Goal: Information Seeking & Learning: Learn about a topic

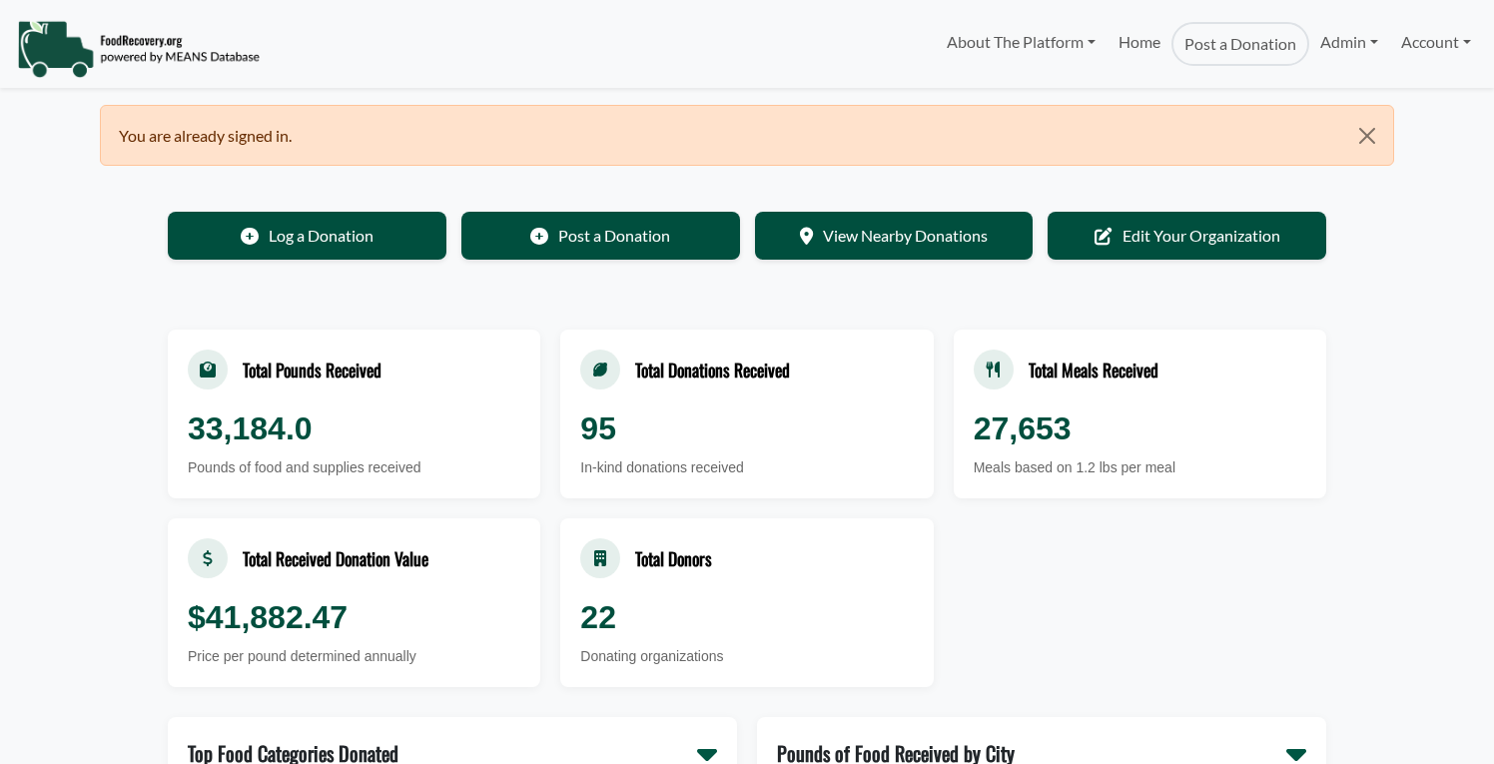
select select "Language Translate Widget"
click at [1345, 47] on link "Admin" at bounding box center [1349, 42] width 80 height 40
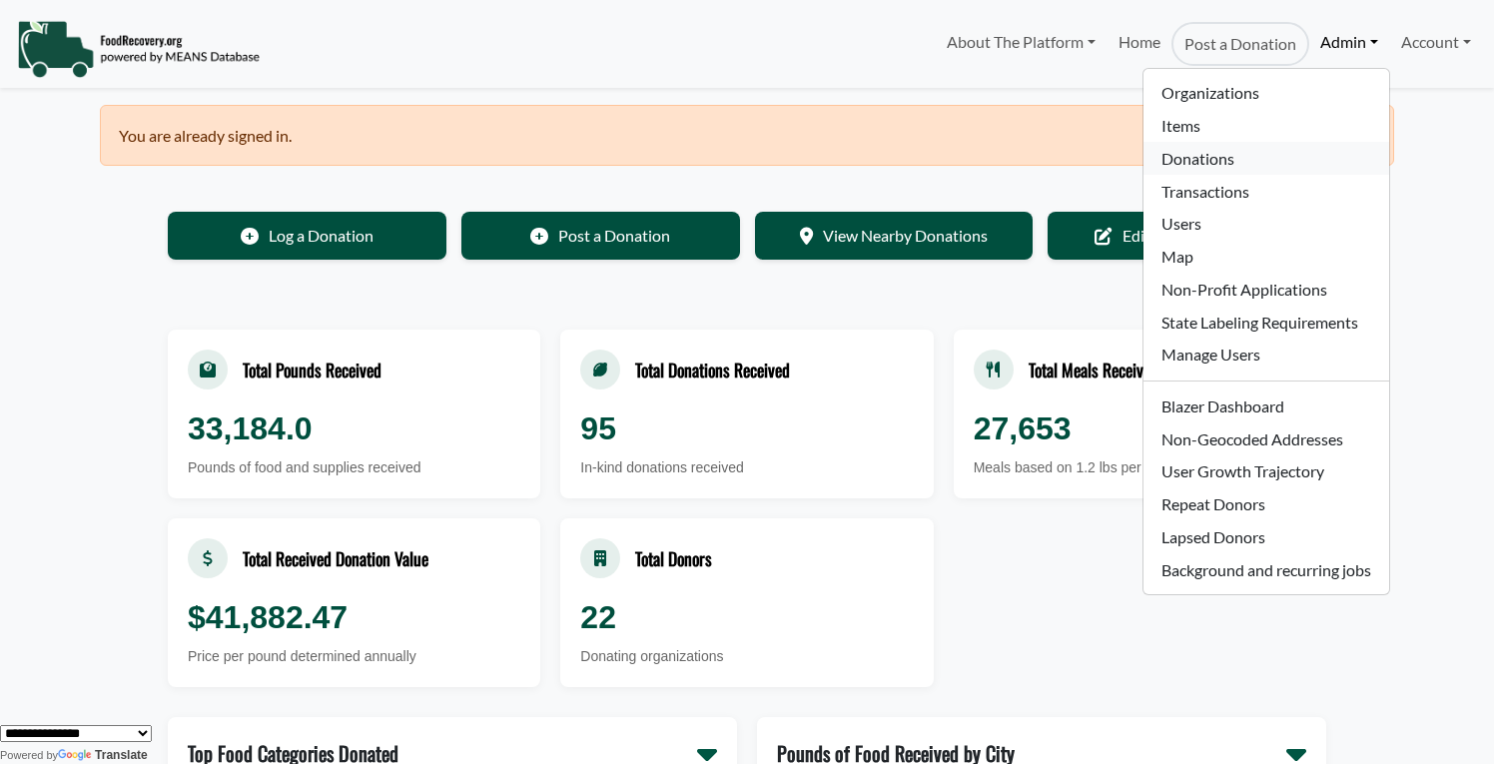
click at [1201, 154] on link "Donations" at bounding box center [1265, 158] width 245 height 33
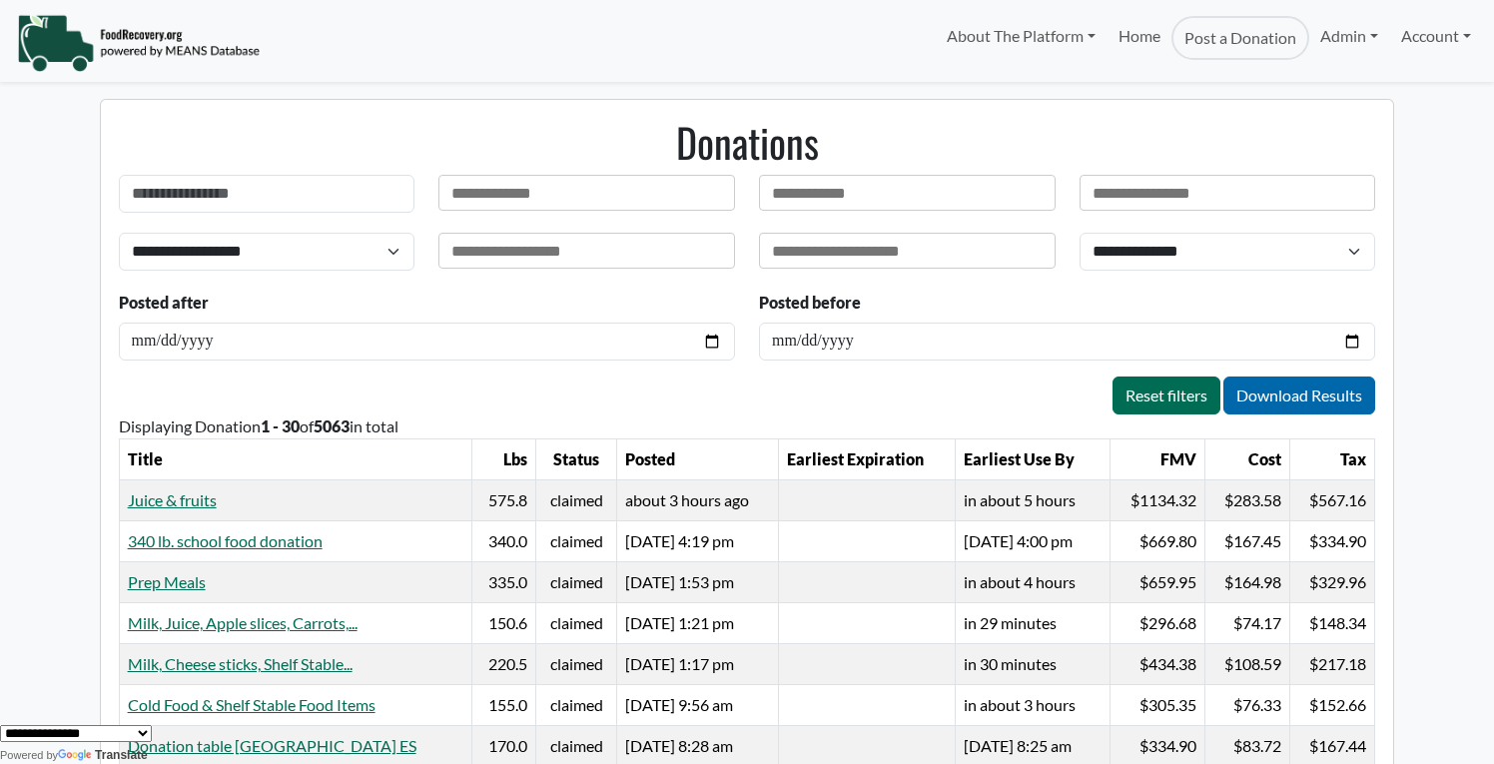
scroll to position [28, 0]
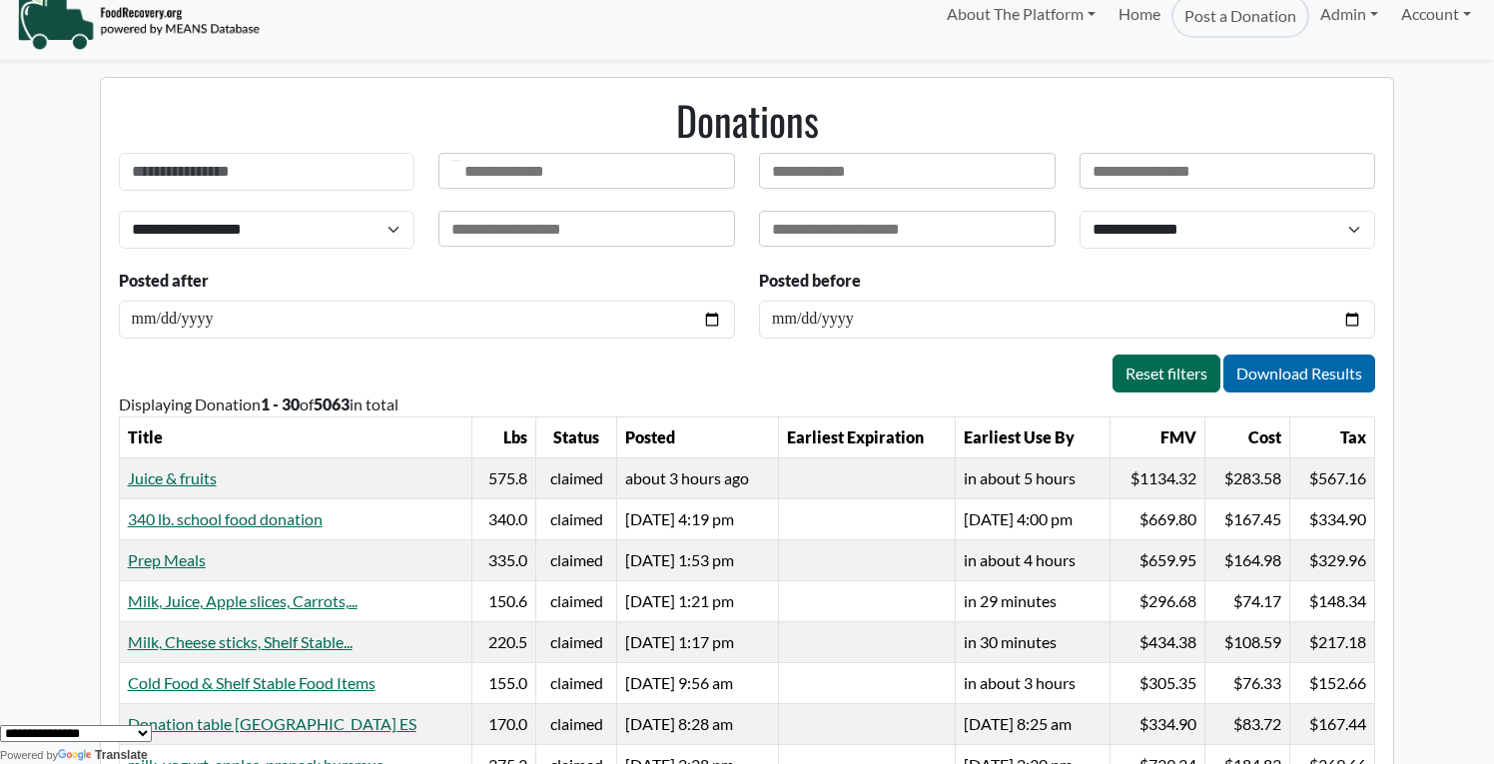
click at [538, 162] on input "text" at bounding box center [510, 172] width 93 height 20
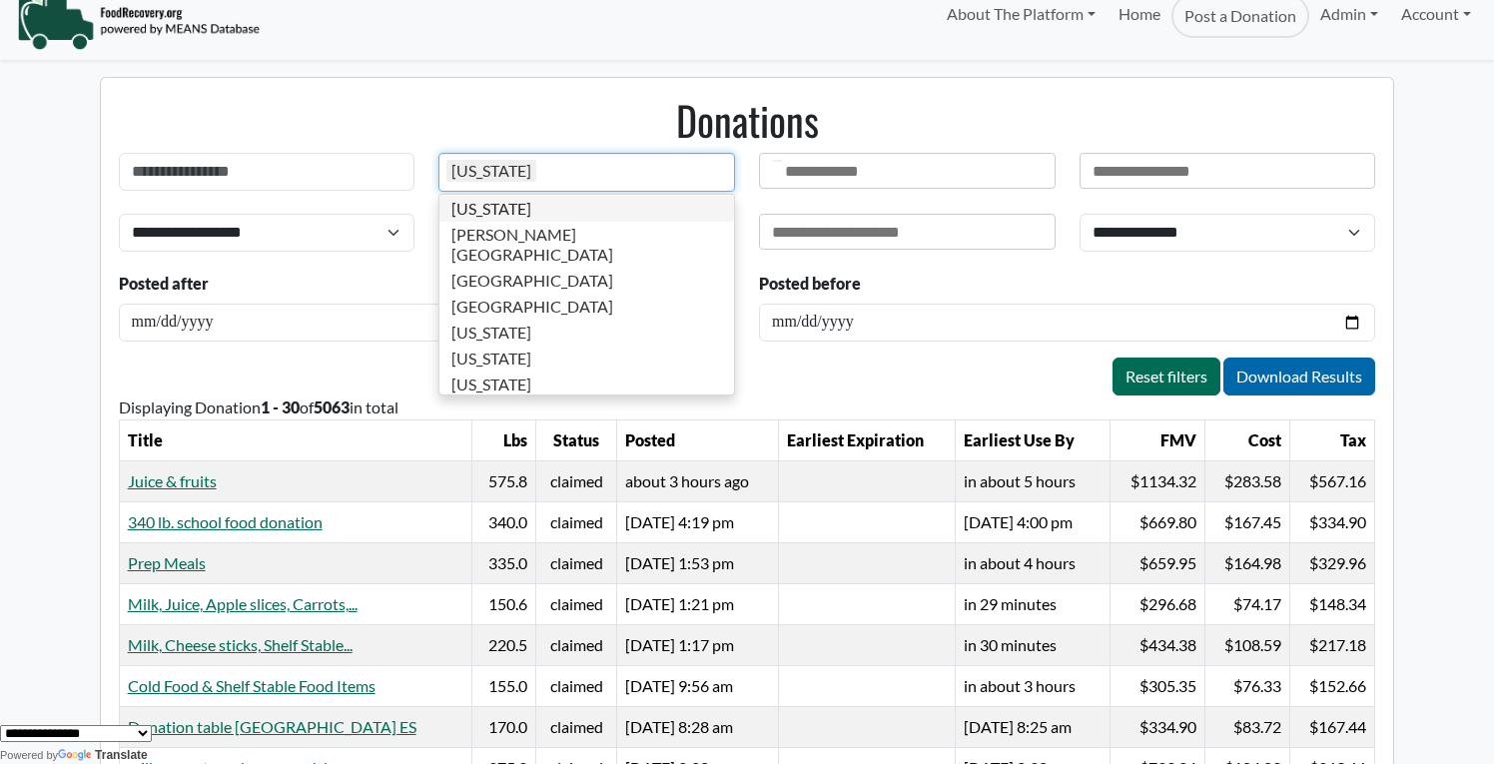
scroll to position [1165, 0]
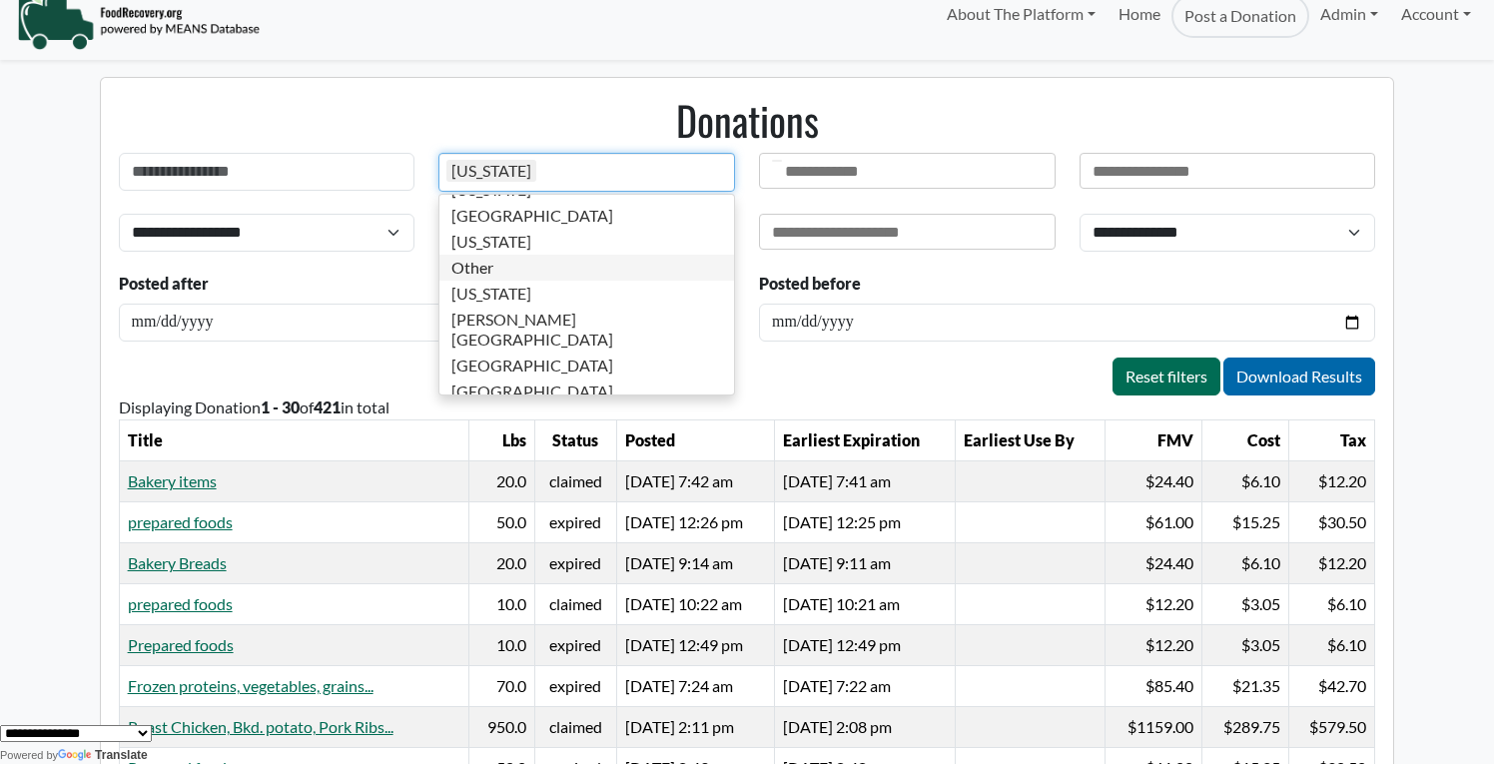
click at [868, 372] on div "Reset filters Download Results" at bounding box center [747, 376] width 1257 height 38
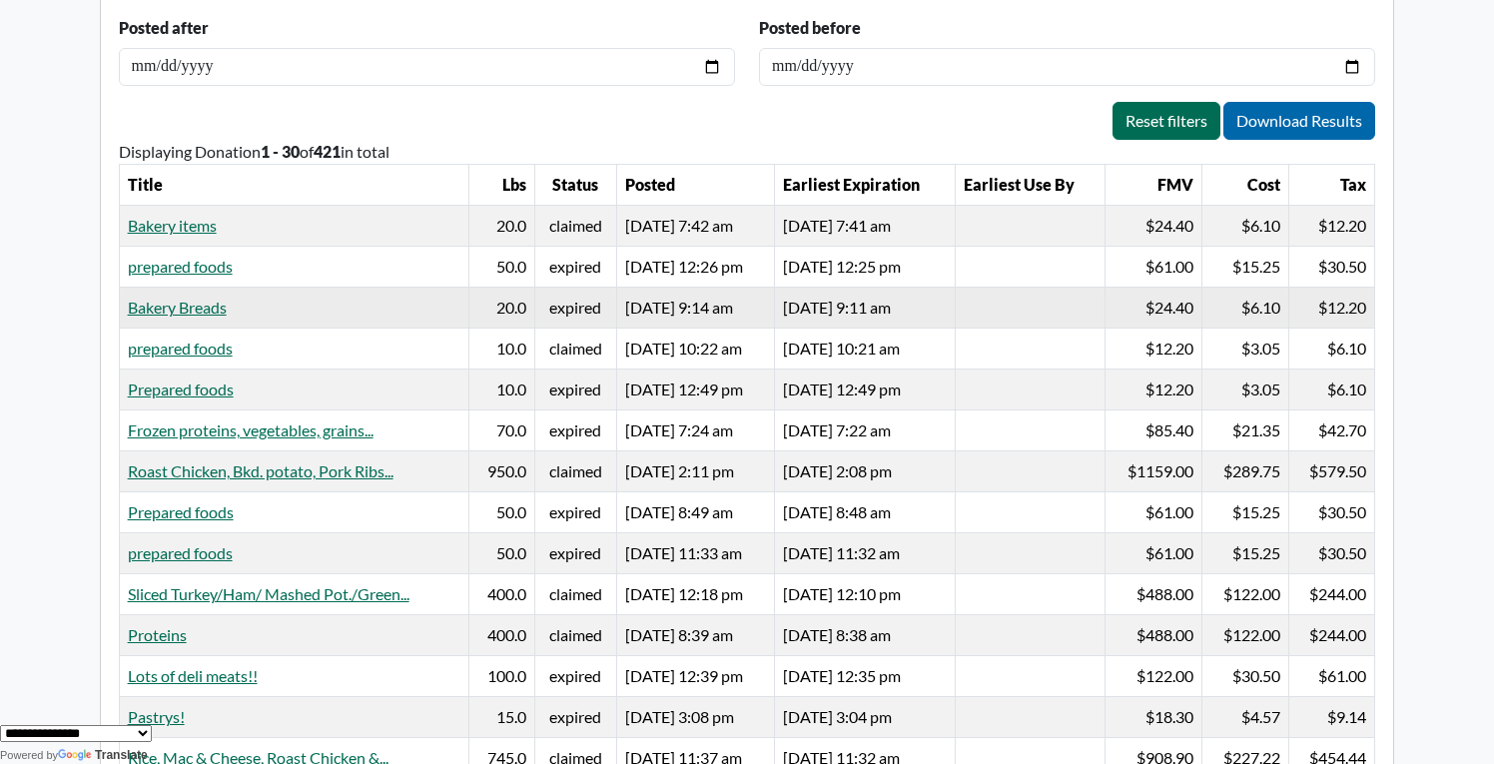
scroll to position [308, 0]
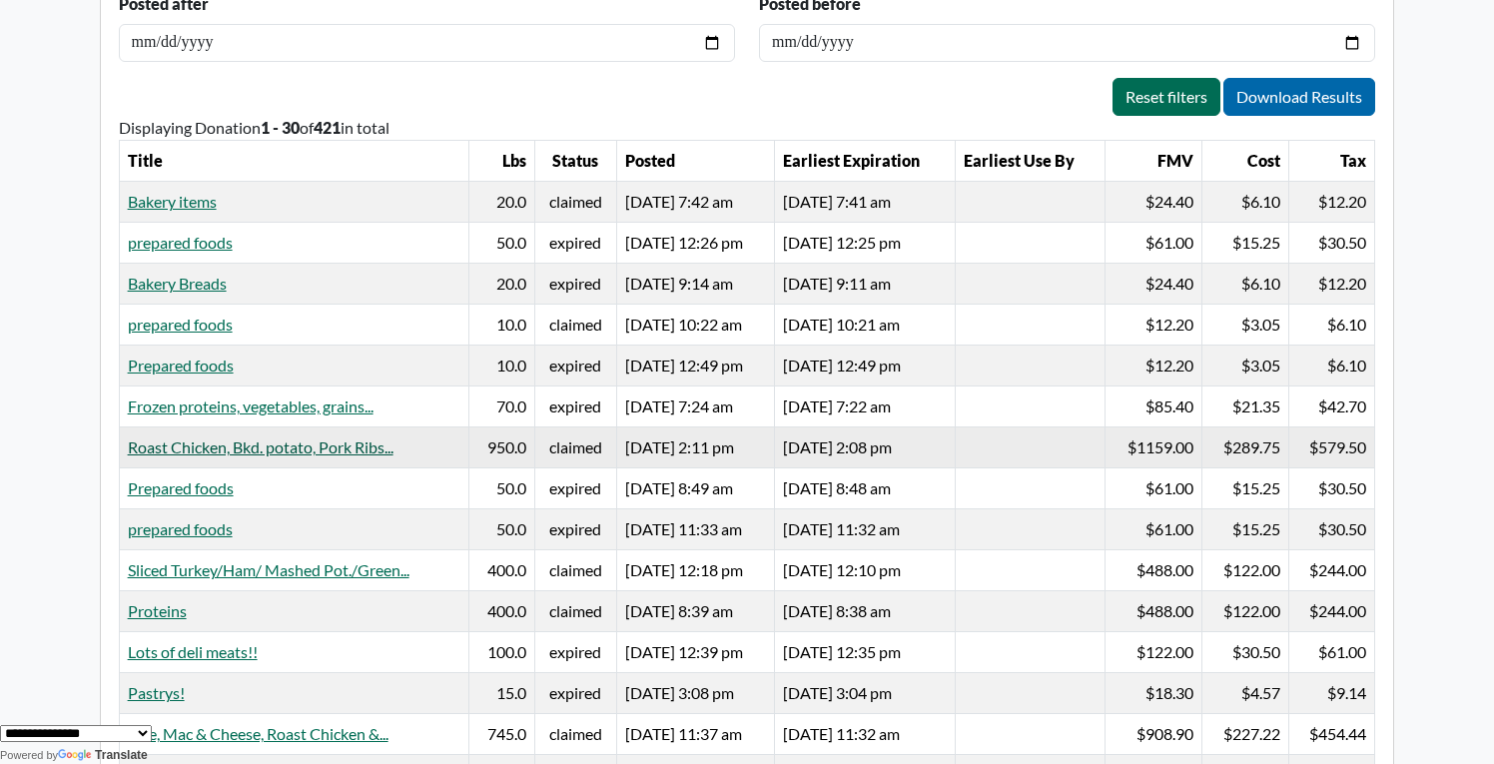
click at [341, 444] on link "Roast Chicken, Bkd. potato, Pork Ribs..." at bounding box center [261, 446] width 266 height 19
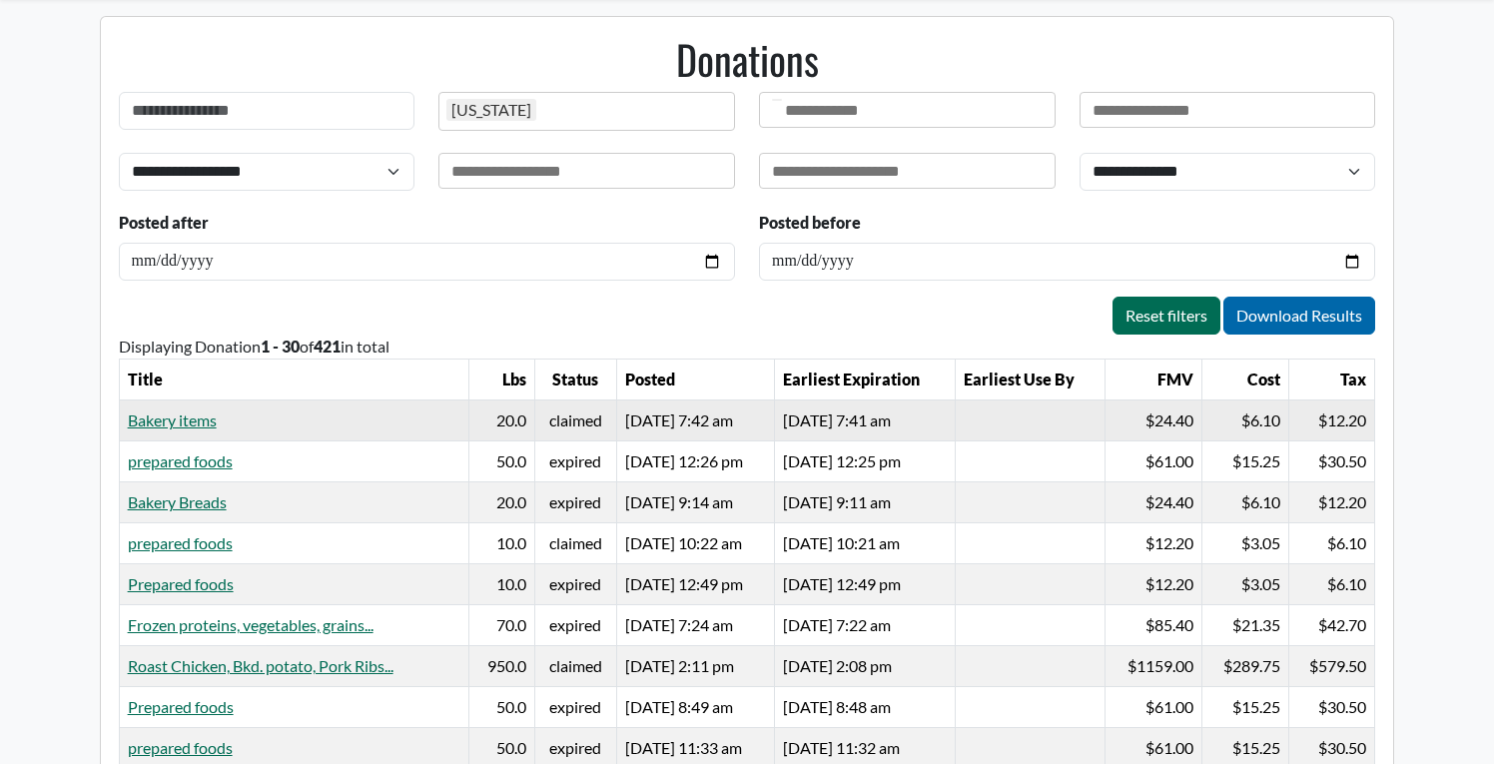
scroll to position [0, 0]
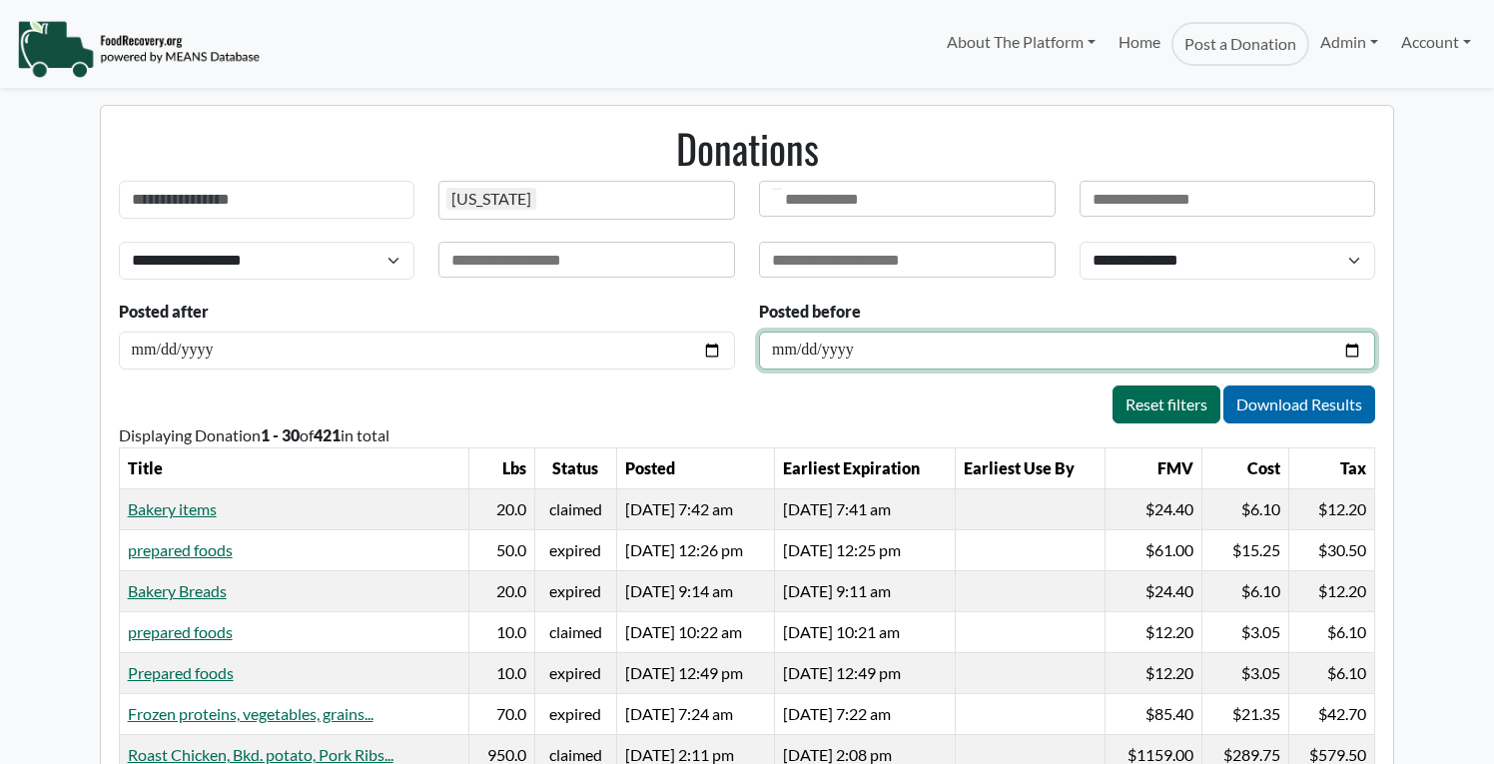
click at [926, 344] on input "date" at bounding box center [1067, 351] width 616 height 38
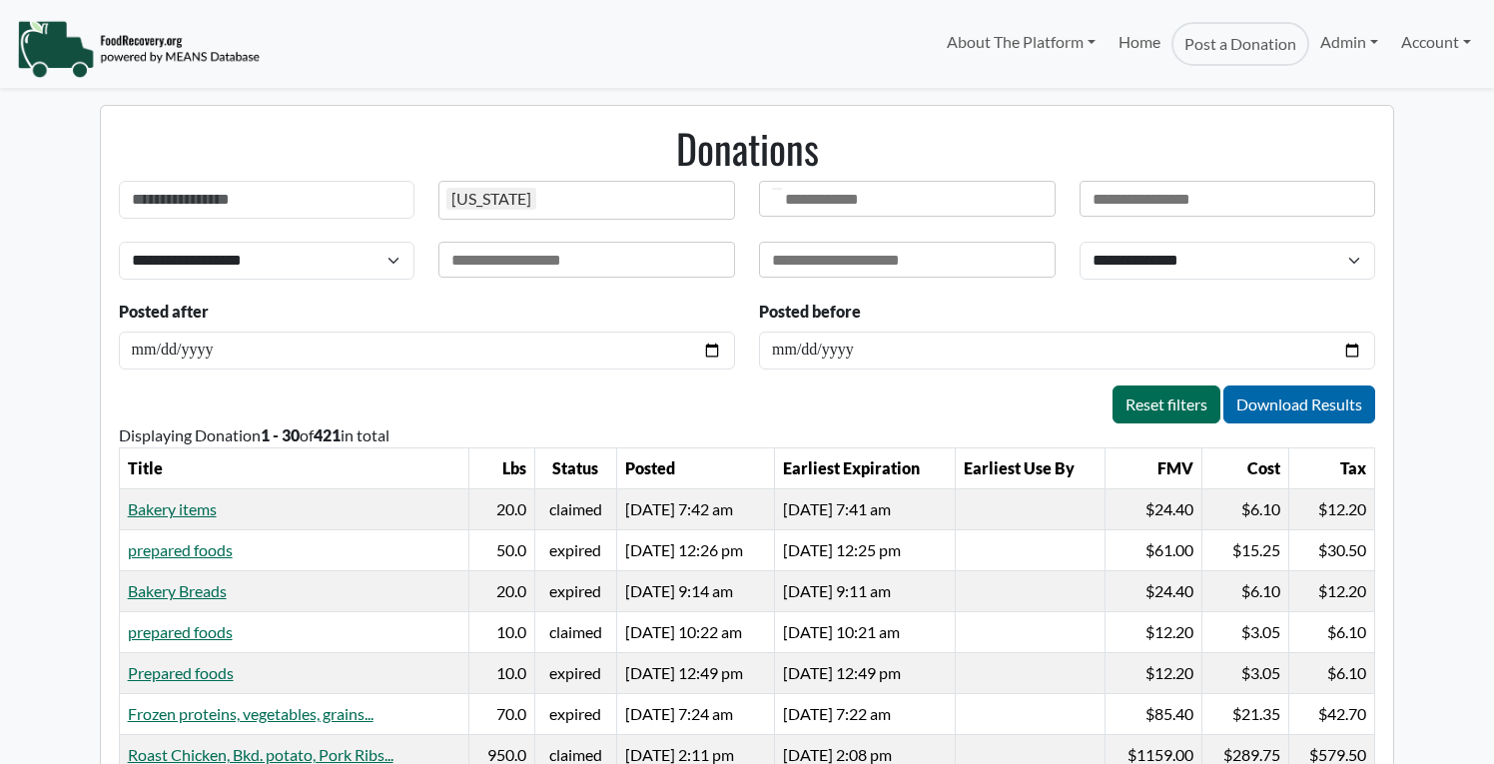
click at [1033, 311] on div "Posted before" at bounding box center [1067, 335] width 640 height 70
click at [371, 254] on select "**********" at bounding box center [267, 261] width 297 height 38
select select "**********"
click at [119, 242] on select "**********" at bounding box center [267, 261] width 297 height 38
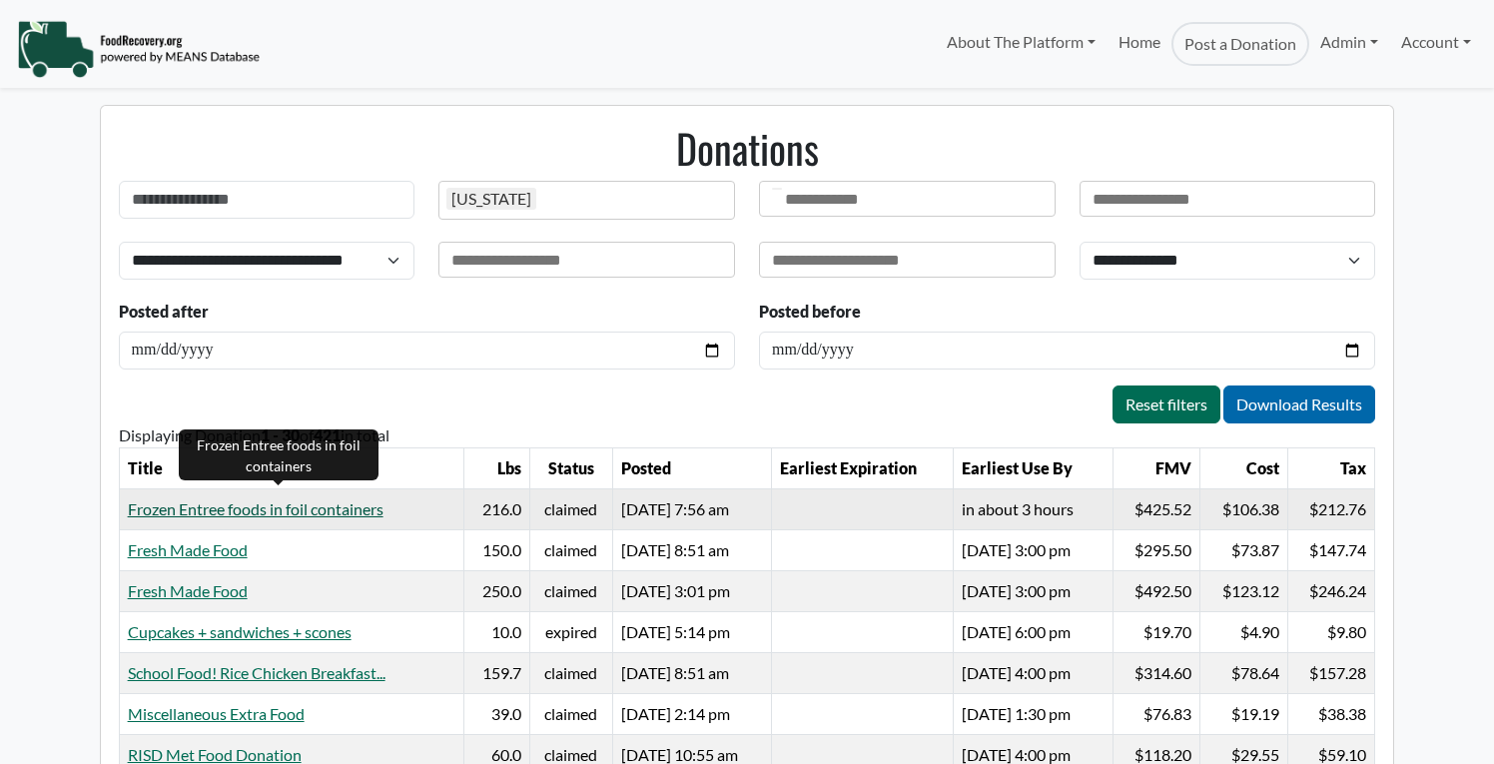
click at [347, 510] on link "Frozen Entree foods in foil containers" at bounding box center [256, 508] width 256 height 19
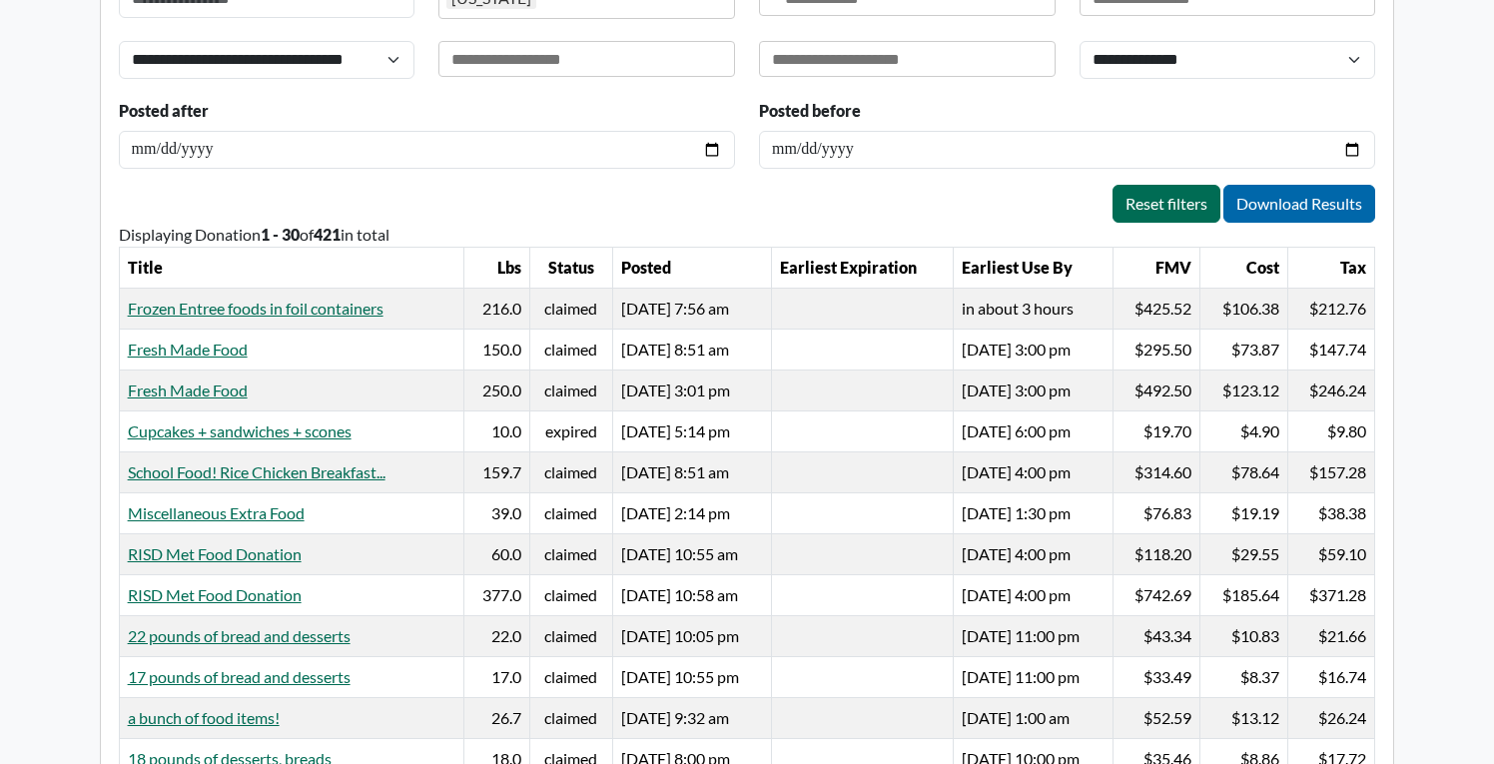
scroll to position [205, 0]
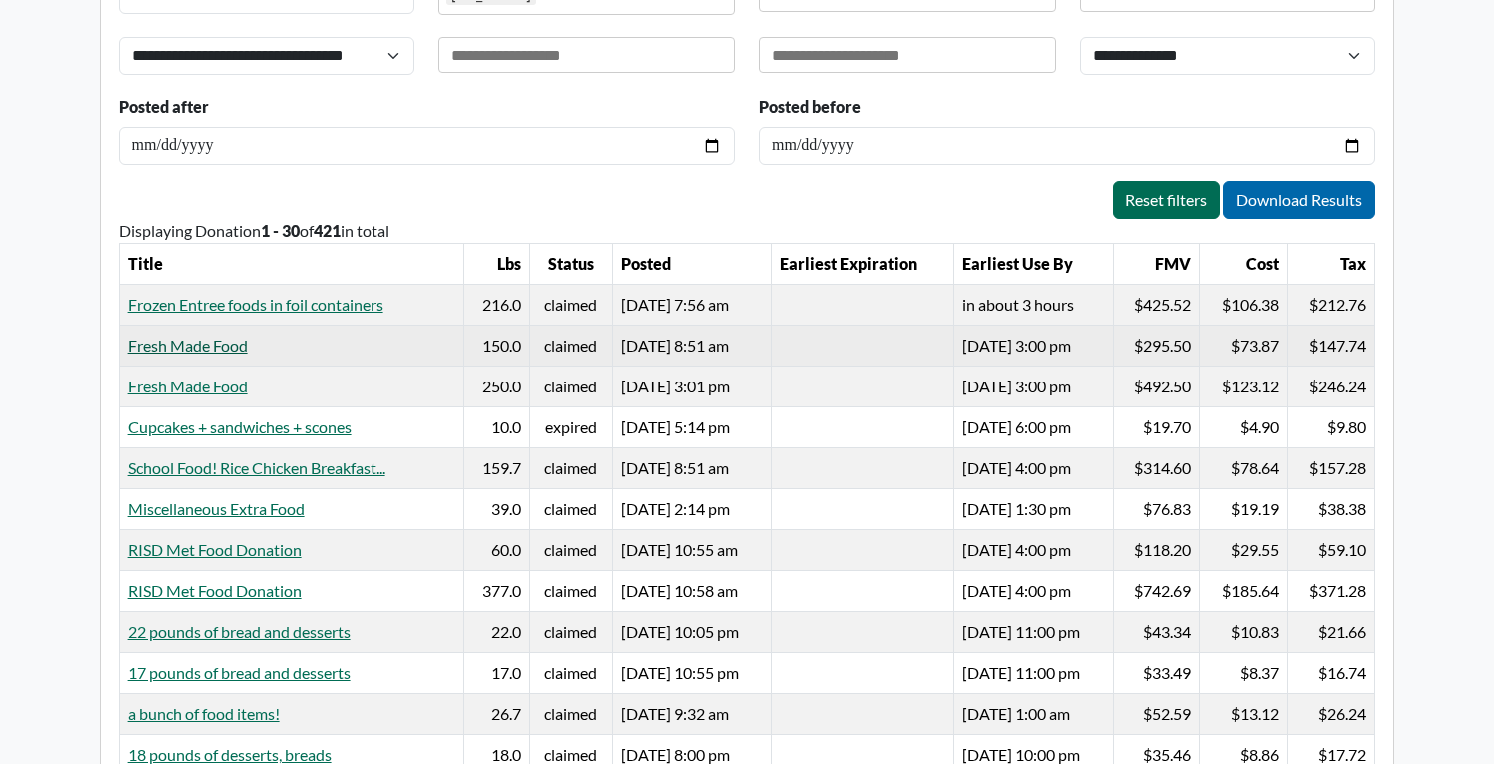
click at [212, 344] on link "Fresh Made Food" at bounding box center [188, 345] width 120 height 19
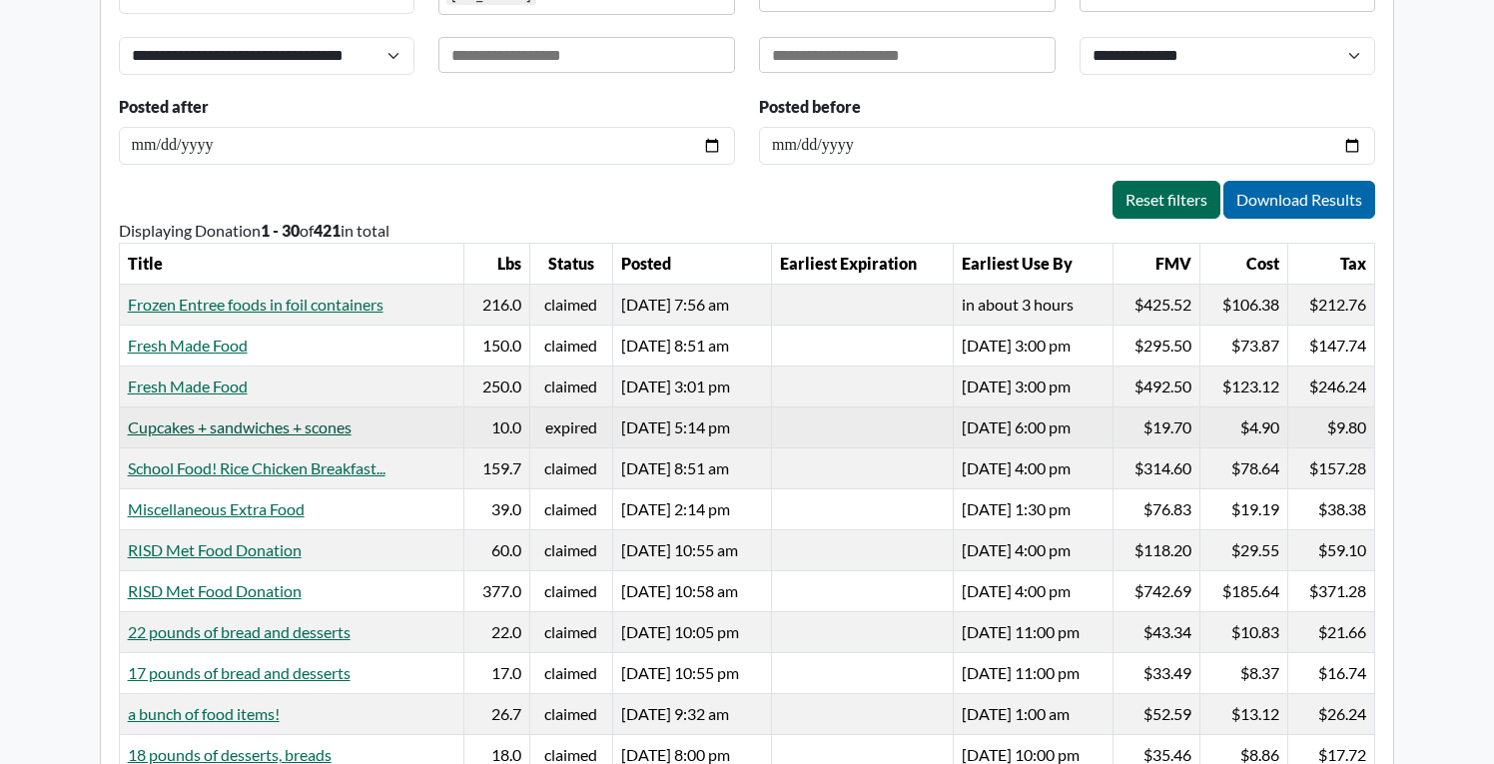
click at [262, 426] on link "Cupcakes + sandwiches + scones" at bounding box center [240, 426] width 224 height 19
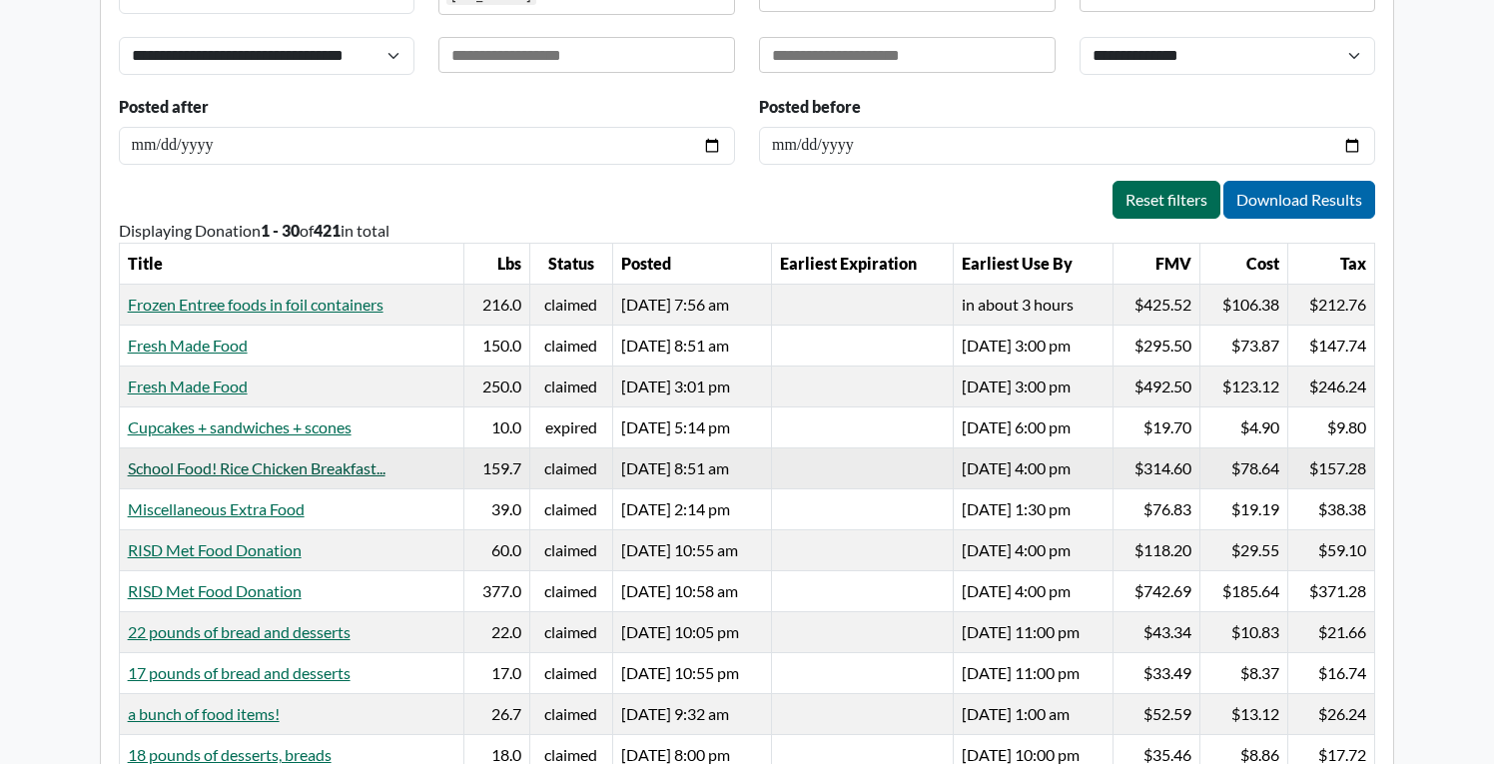
click at [266, 469] on link "School Food! Rice Chicken Breakfast..." at bounding box center [257, 467] width 258 height 19
click at [228, 546] on link "RISD Met Food Donation" at bounding box center [215, 549] width 174 height 19
click at [249, 631] on link "22 pounds of bread and desserts" at bounding box center [239, 631] width 223 height 19
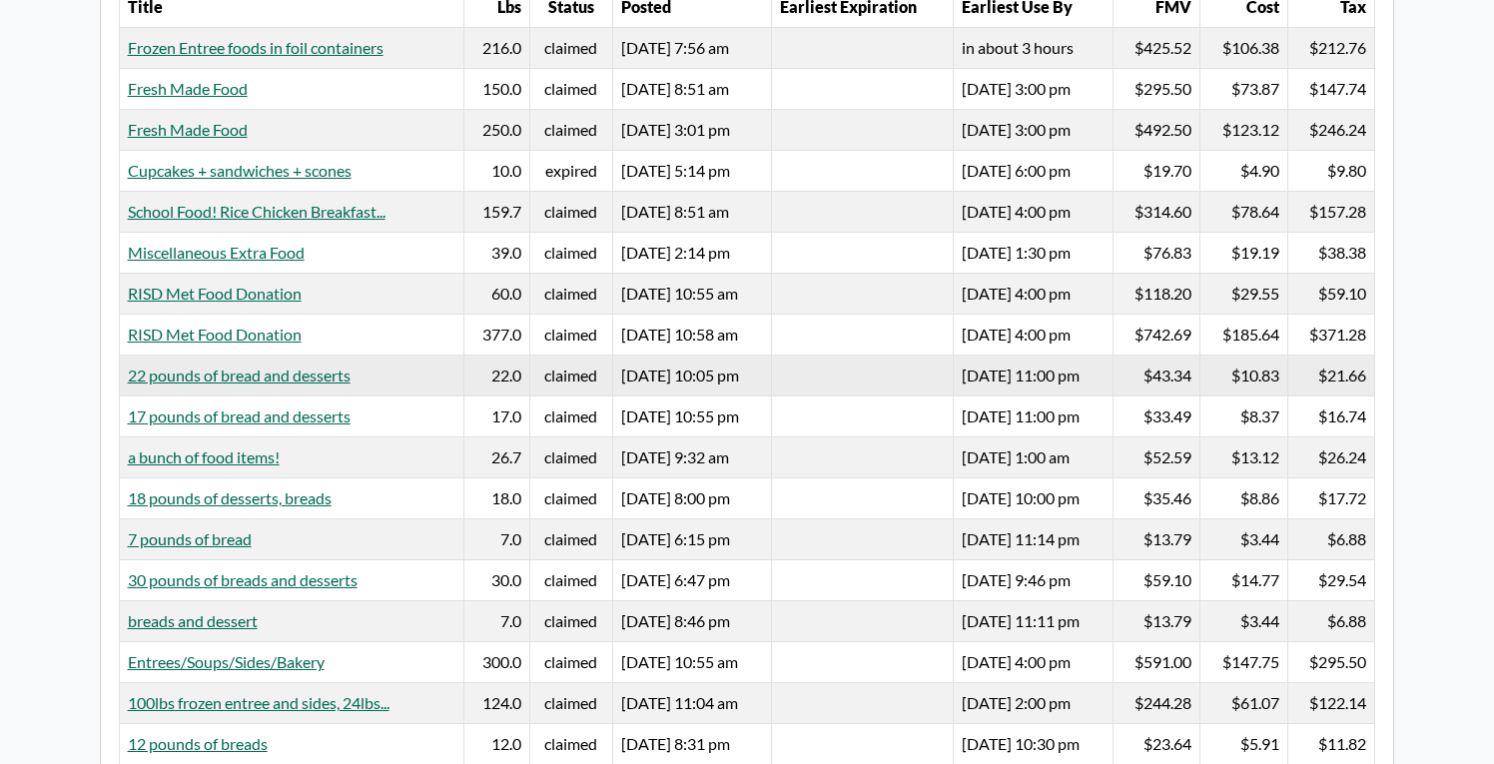
scroll to position [476, 0]
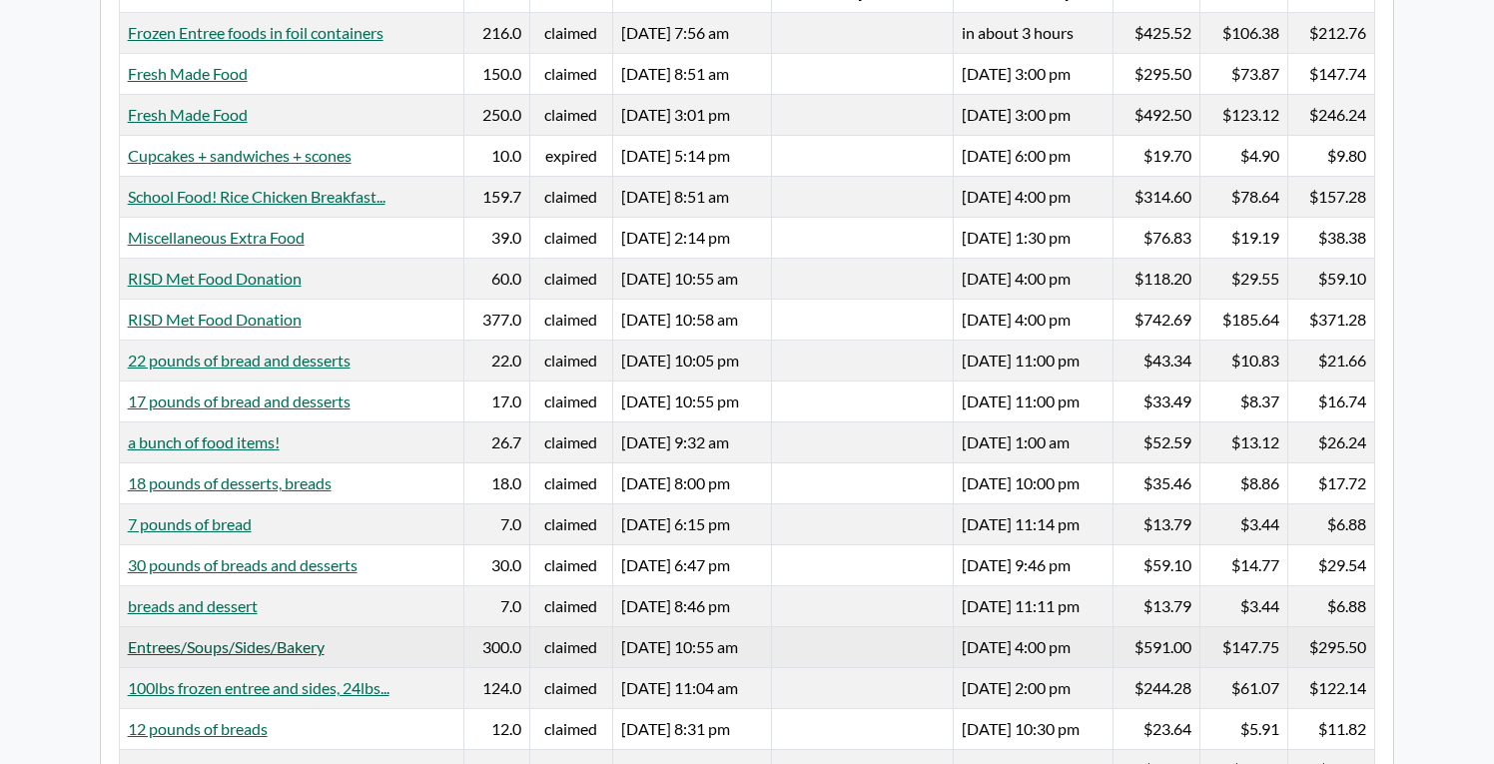
click at [261, 645] on link "Entrees/Soups/Sides/Bakery" at bounding box center [226, 646] width 197 height 19
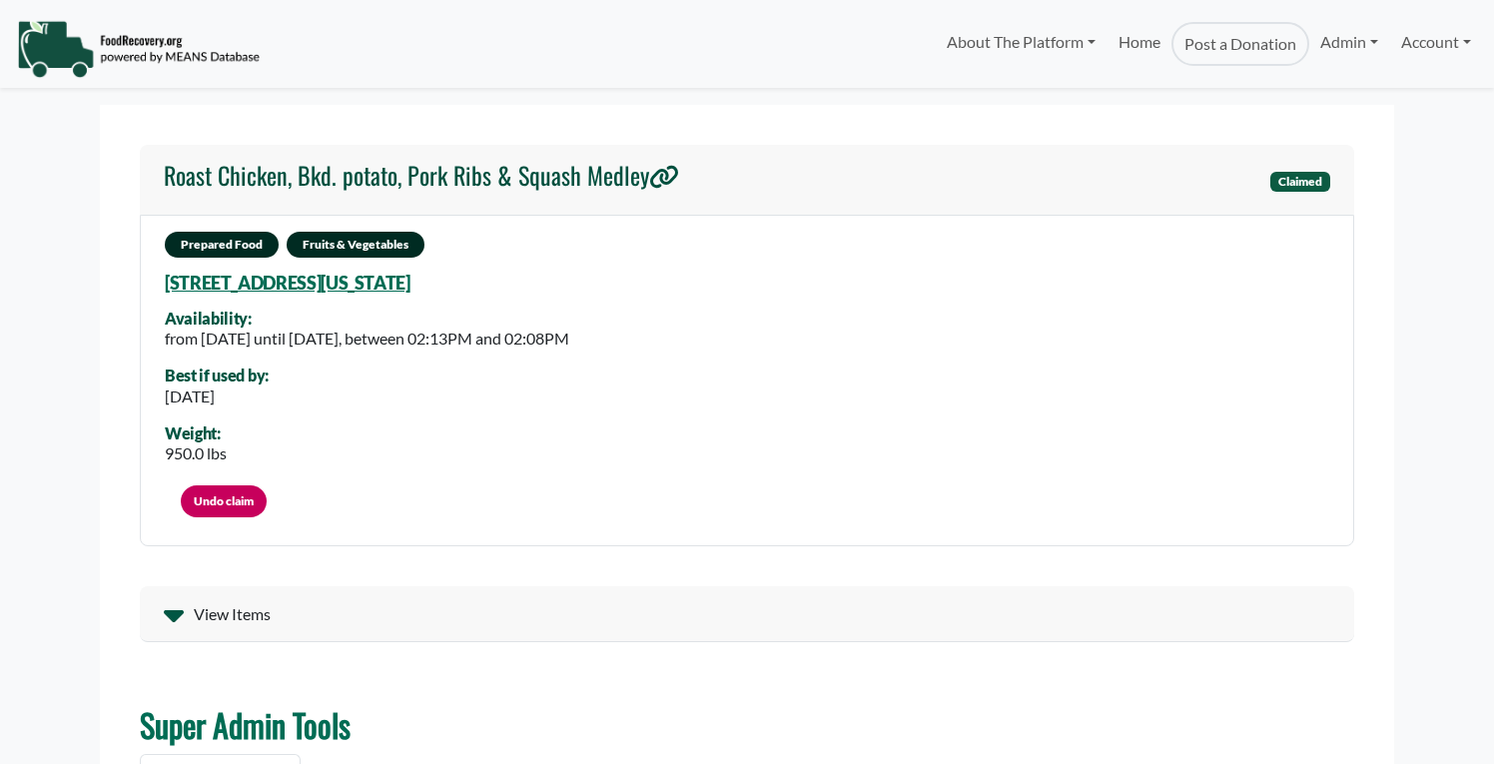
select select "Language Translate Widget"
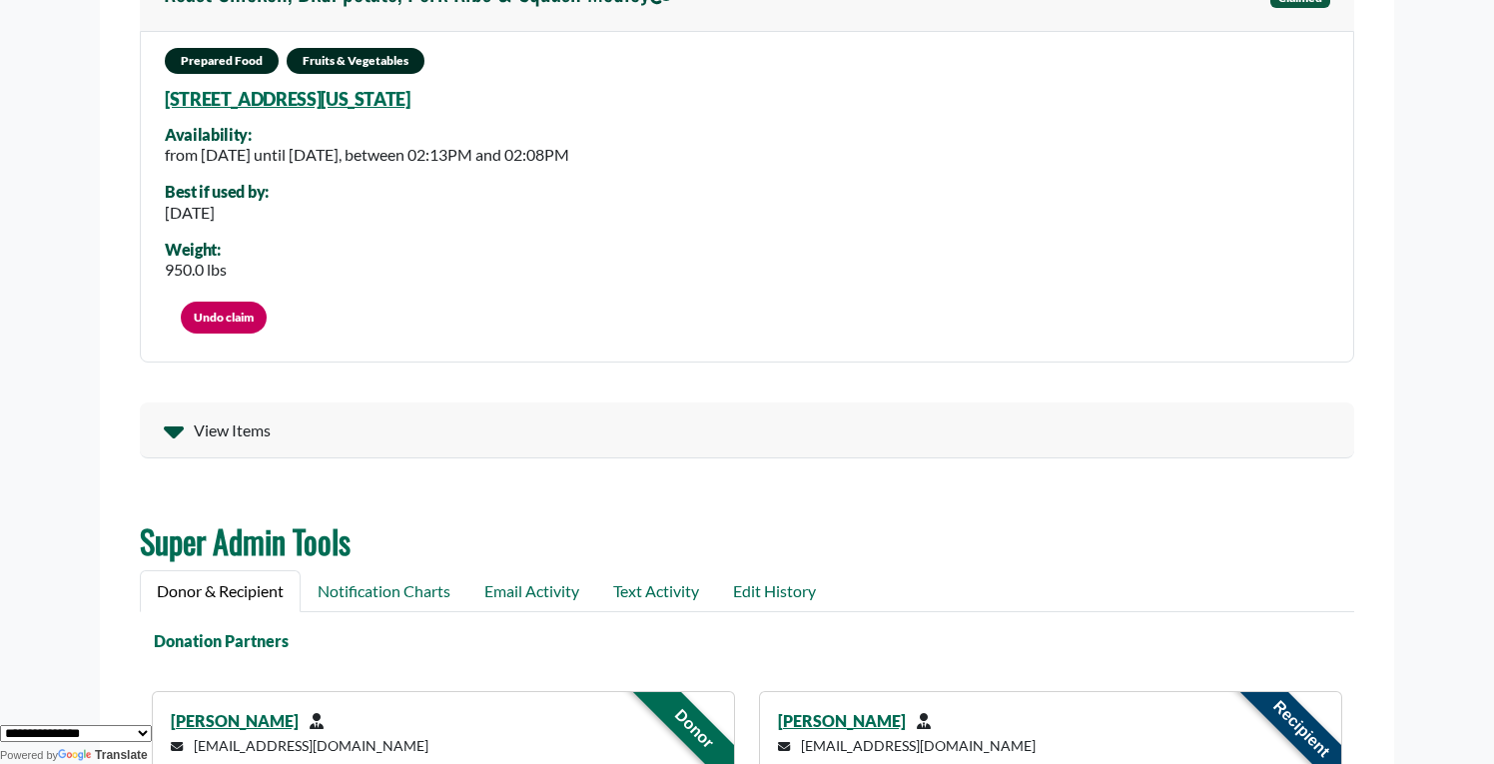
scroll to position [167, 0]
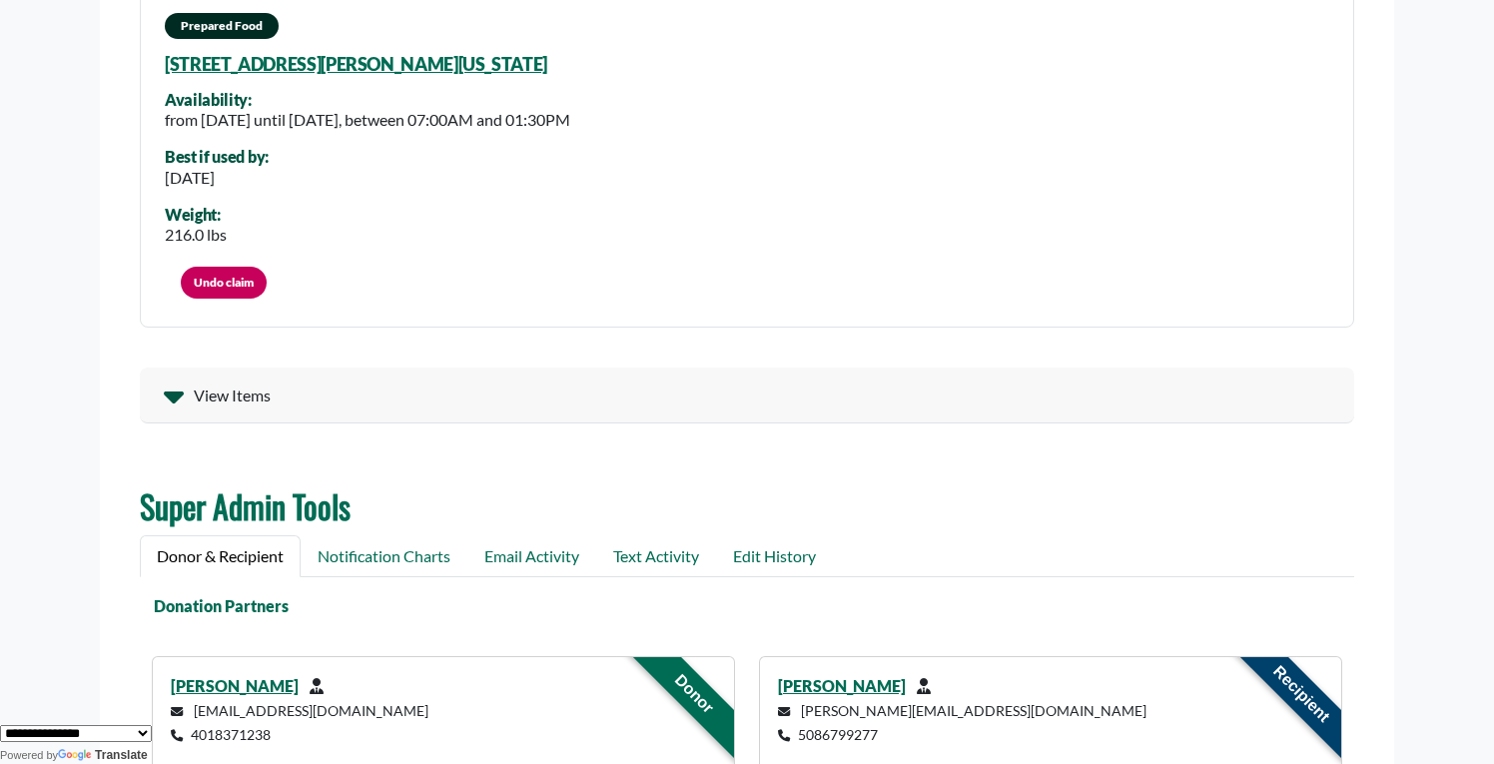
scroll to position [207, 0]
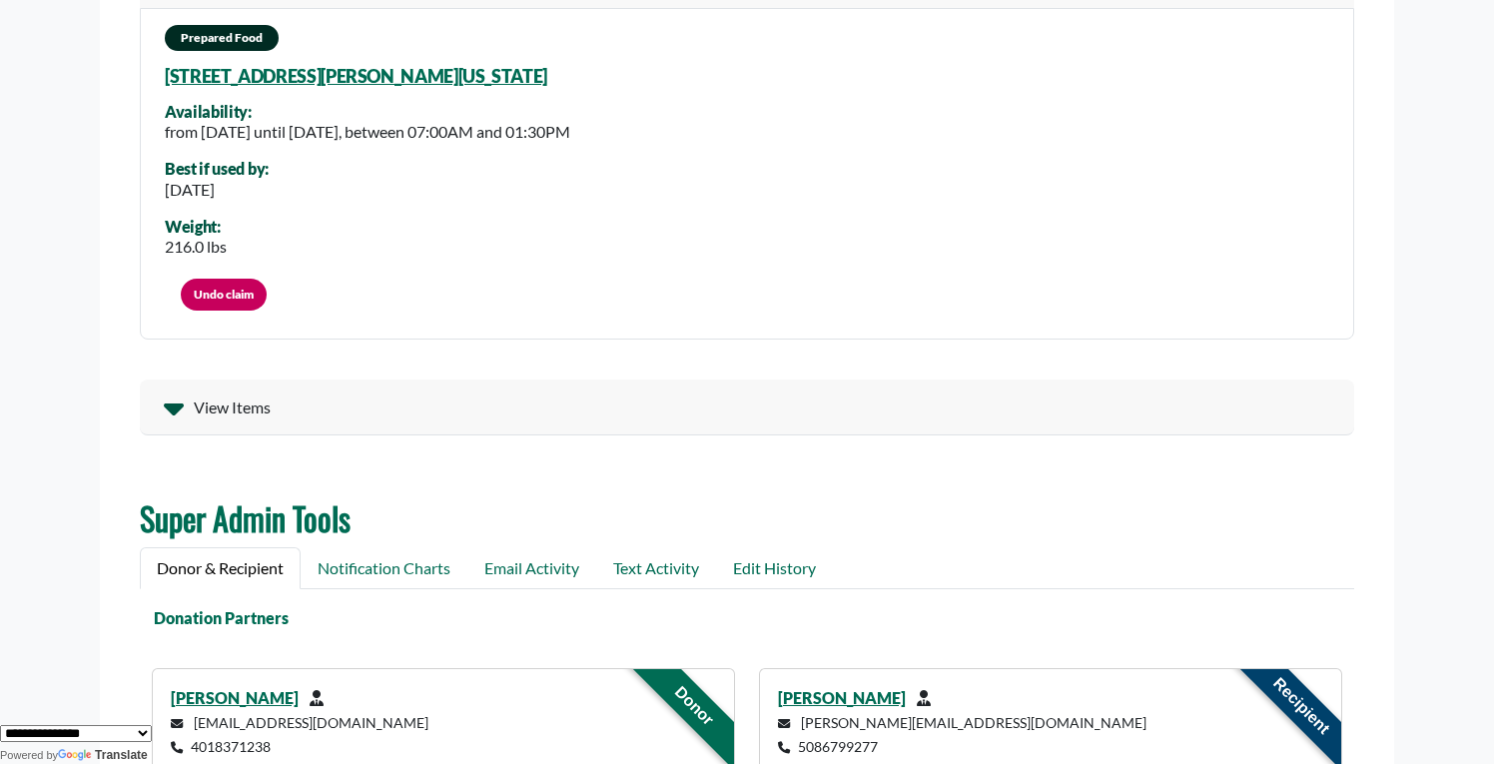
click at [260, 404] on span "View Items" at bounding box center [232, 407] width 77 height 24
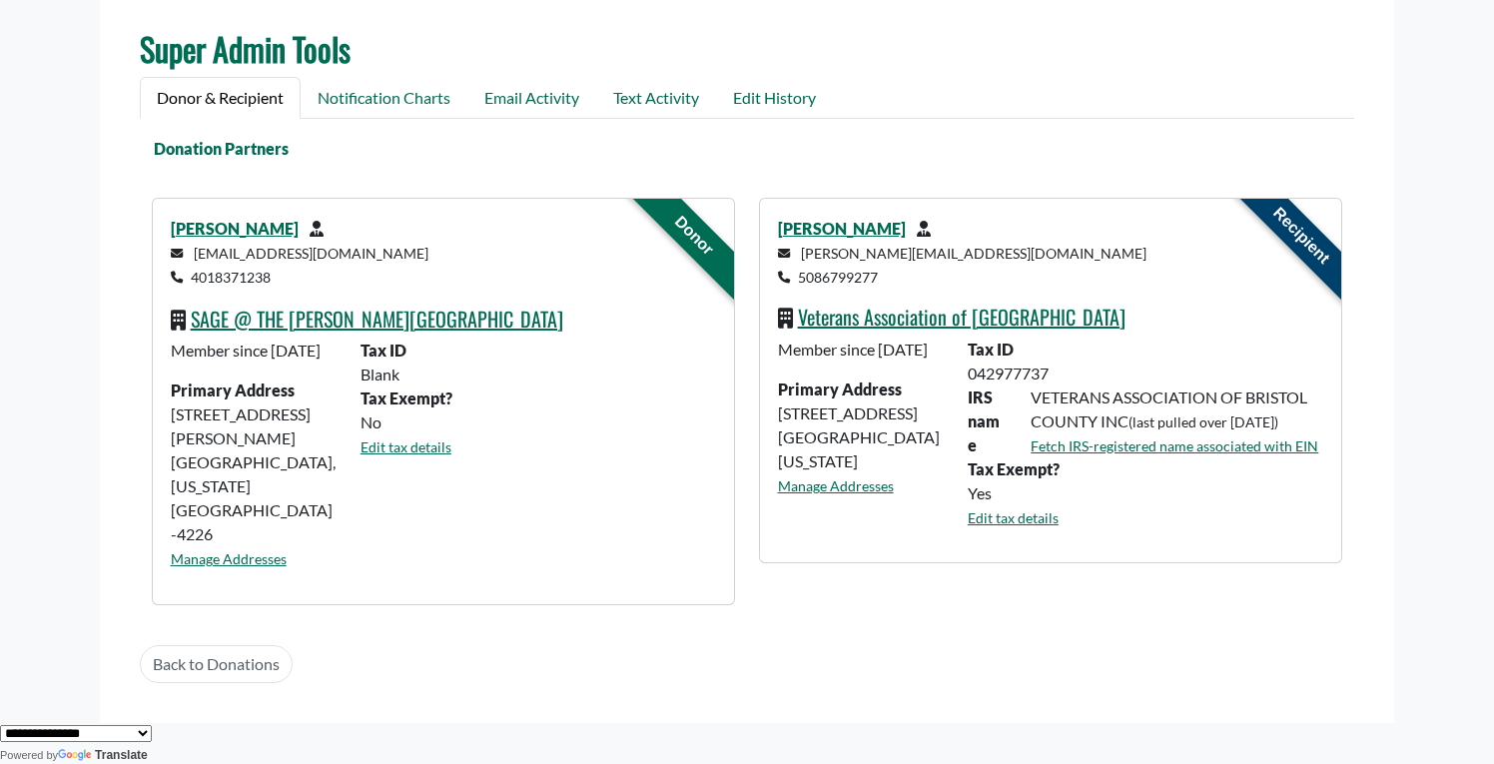
scroll to position [899, 0]
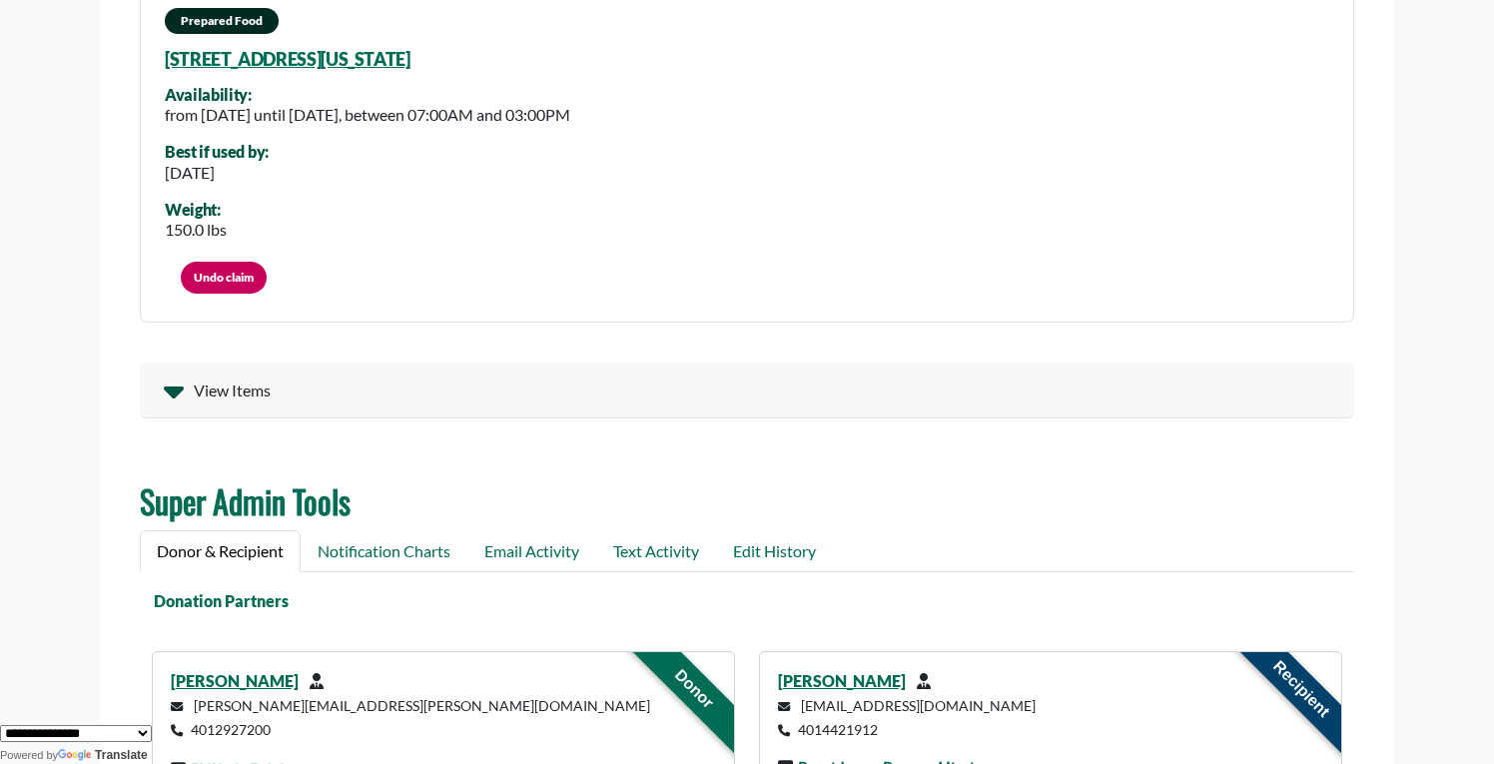
scroll to position [230, 0]
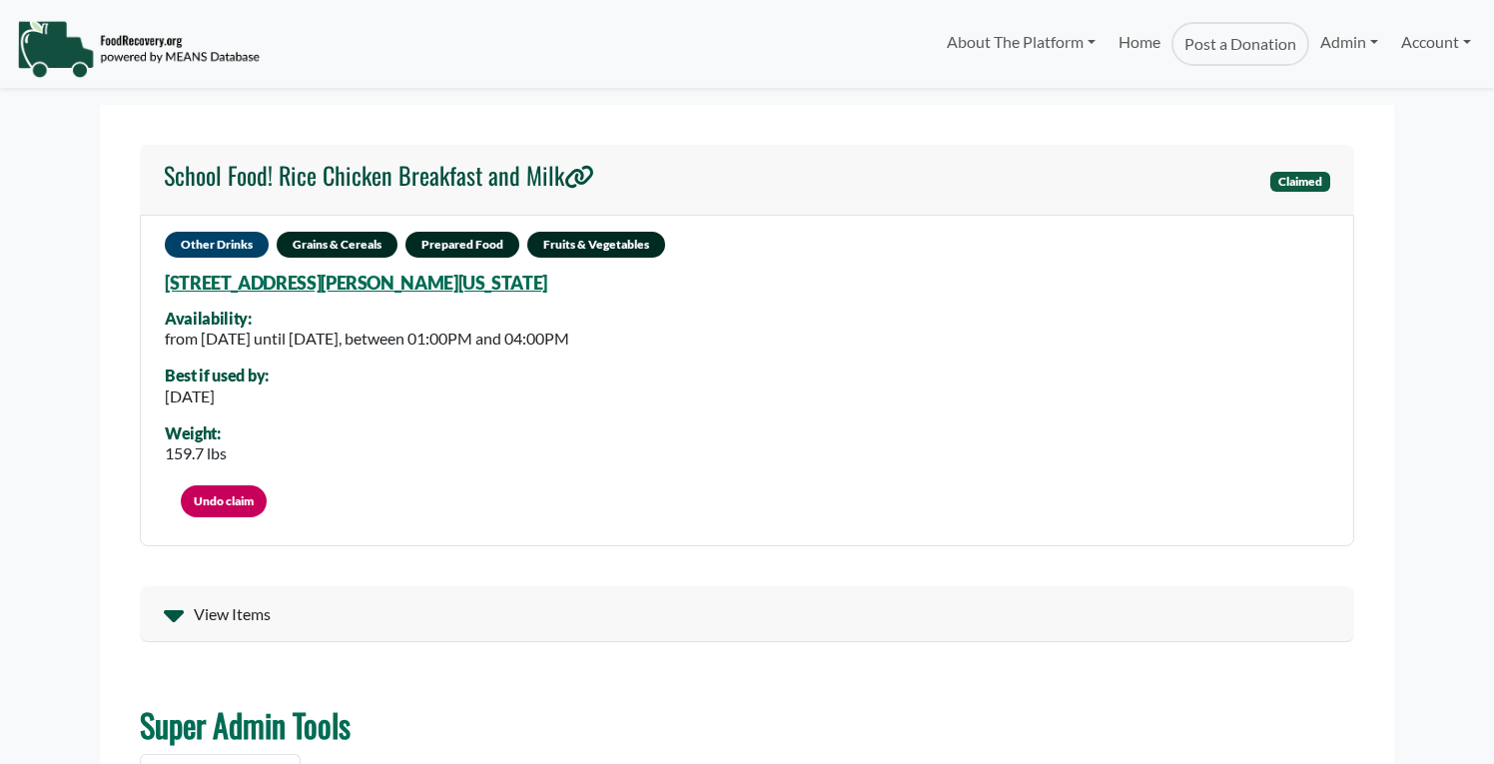
select select "Language Translate Widget"
click at [215, 610] on span "View Items" at bounding box center [232, 614] width 77 height 24
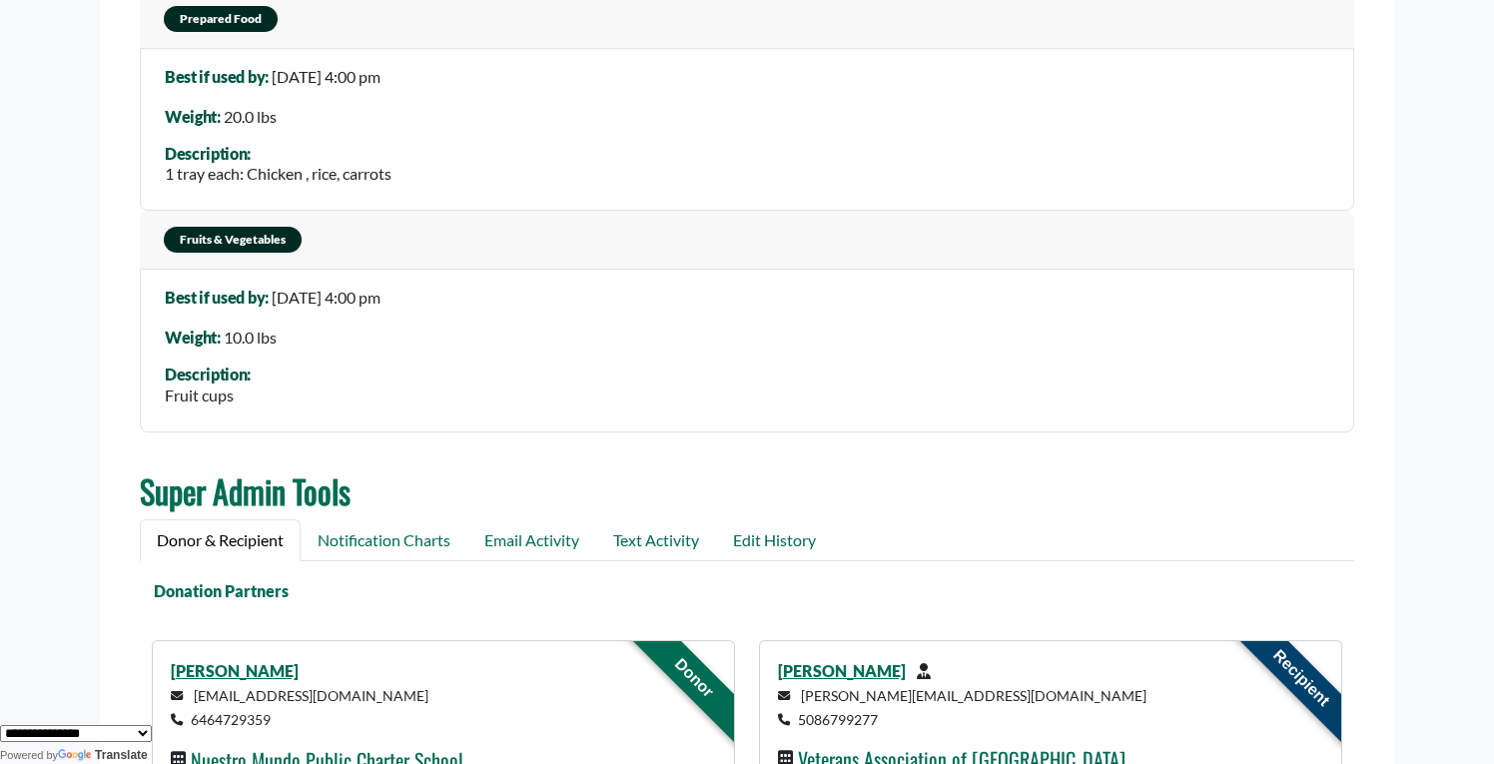
scroll to position [1130, 0]
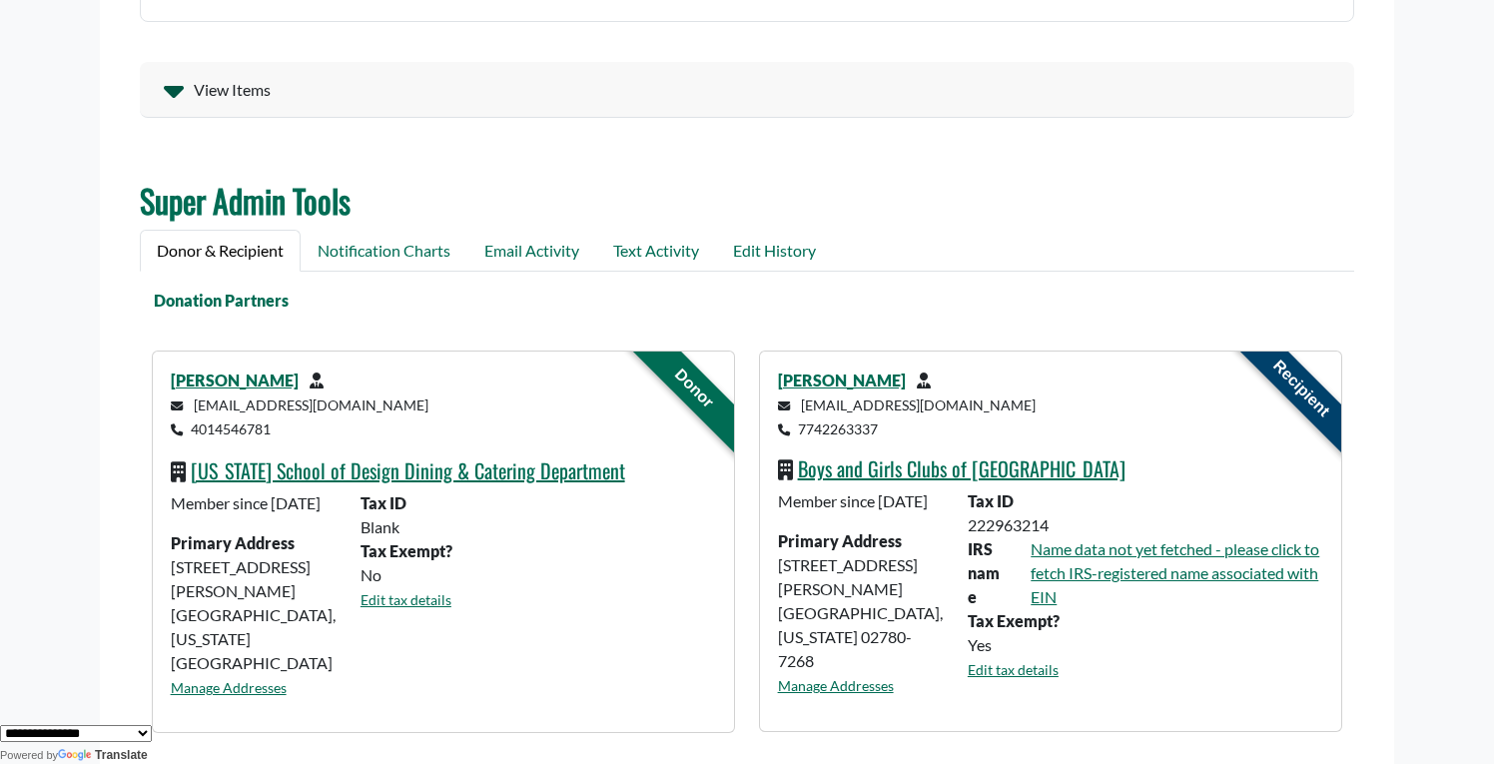
scroll to position [521, 0]
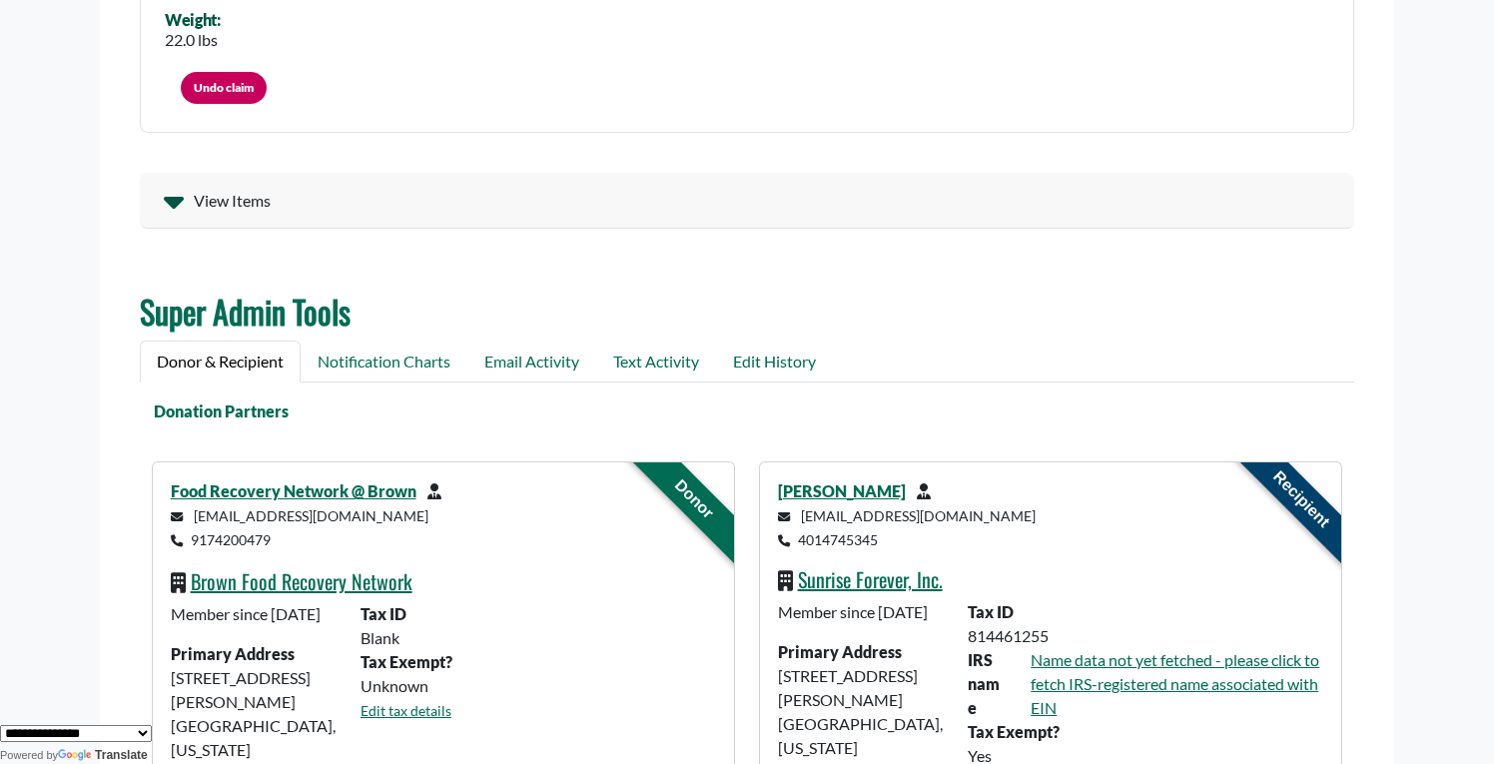
scroll to position [412, 0]
